Goal: Task Accomplishment & Management: Use online tool/utility

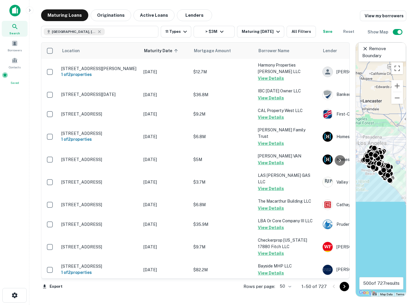
click at [8, 75] on span at bounding box center [5, 75] width 6 height 6
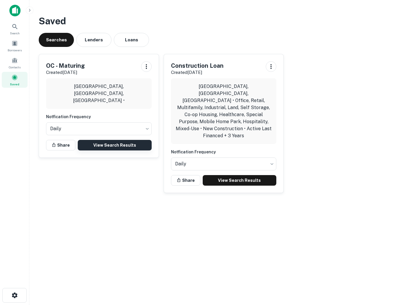
click at [124, 141] on link "View Search Results" at bounding box center [115, 145] width 74 height 11
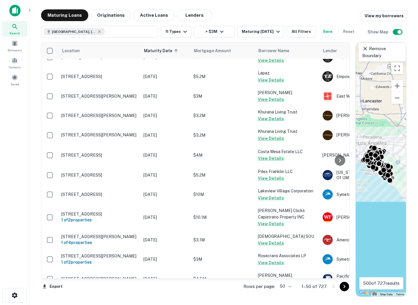
scroll to position [867, 0]
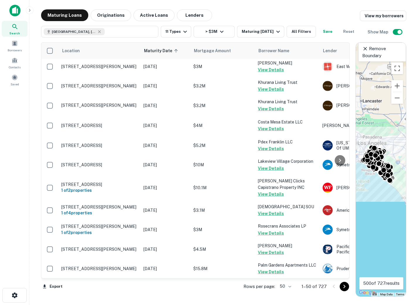
click at [291, 288] on body "Search Borrowers Contacts Saved Maturing Loans Originations Active Loans Lender…" at bounding box center [209, 152] width 418 height 305
click at [287, 294] on li "100" at bounding box center [286, 293] width 17 height 11
type input "***"
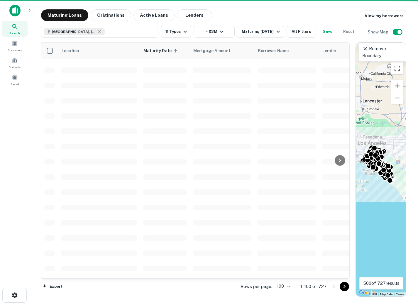
click at [344, 286] on icon "Go to next page" at bounding box center [344, 286] width 7 height 7
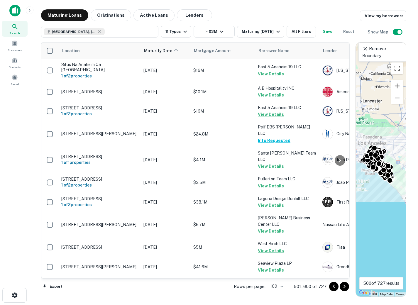
scroll to position [1864, 0]
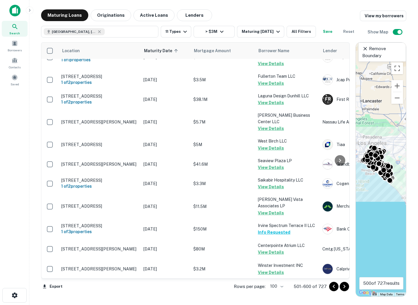
click at [345, 287] on icon "Go to next page" at bounding box center [344, 286] width 7 height 7
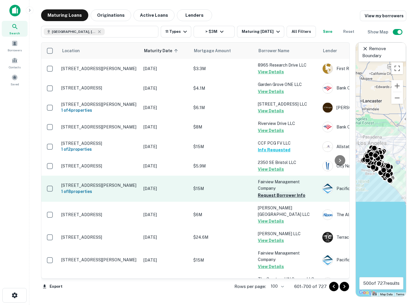
click at [273, 199] on button "Request Borrower Info" at bounding box center [282, 195] width 48 height 7
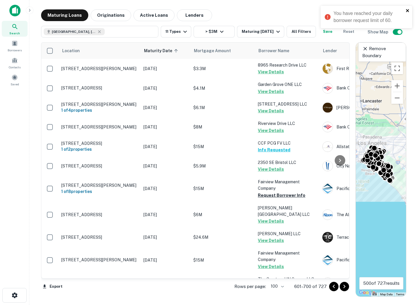
click at [407, 11] on icon "close" at bounding box center [407, 10] width 3 height 3
